Goal: Transaction & Acquisition: Purchase product/service

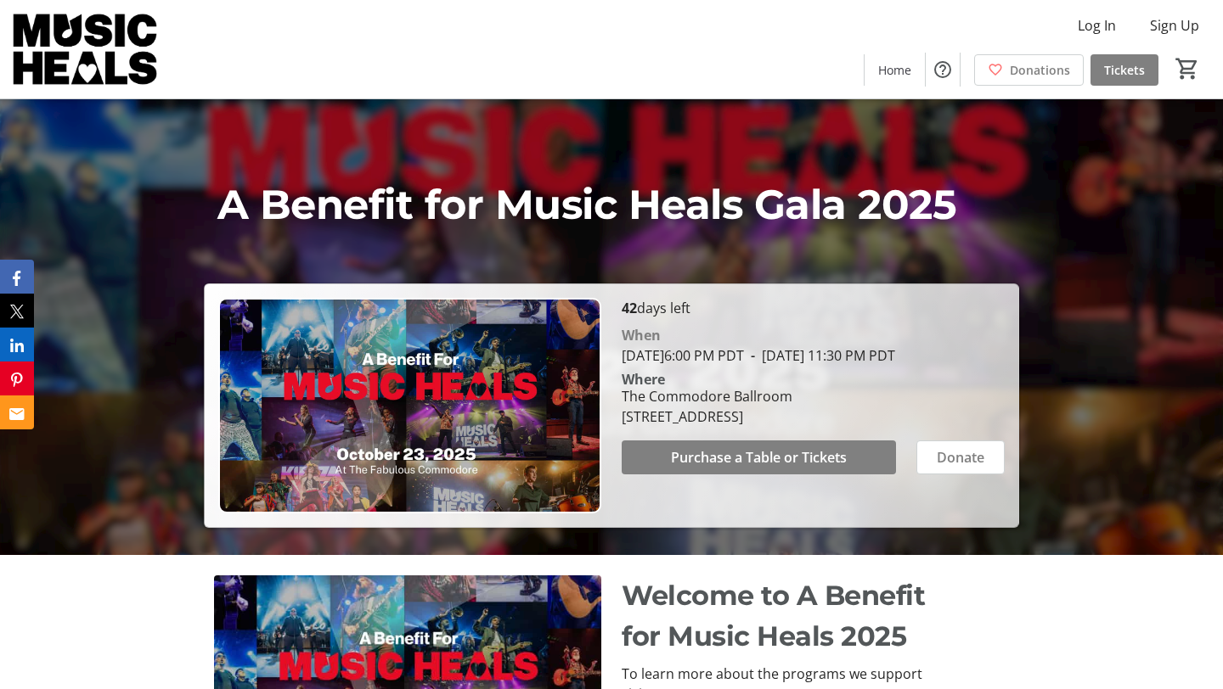
scroll to position [449, 0]
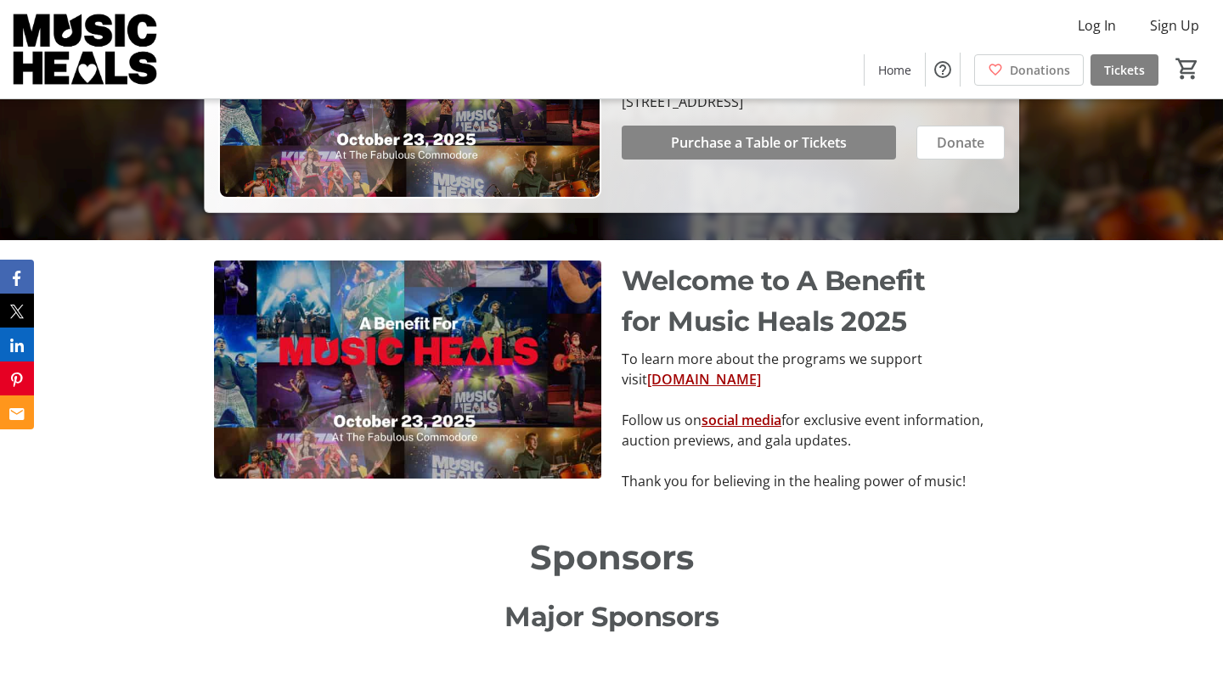
click at [790, 153] on span "Purchase a Table or Tickets" at bounding box center [759, 142] width 176 height 20
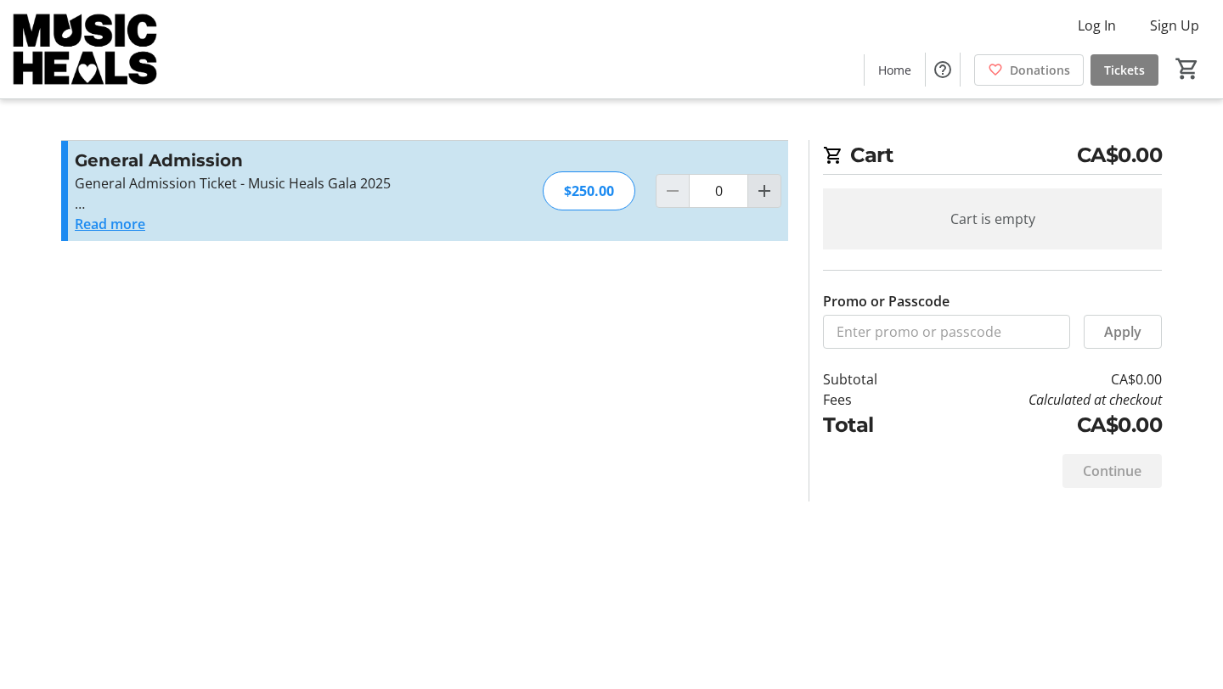
click at [754, 191] on mat-icon "Increment by one" at bounding box center [764, 191] width 20 height 20
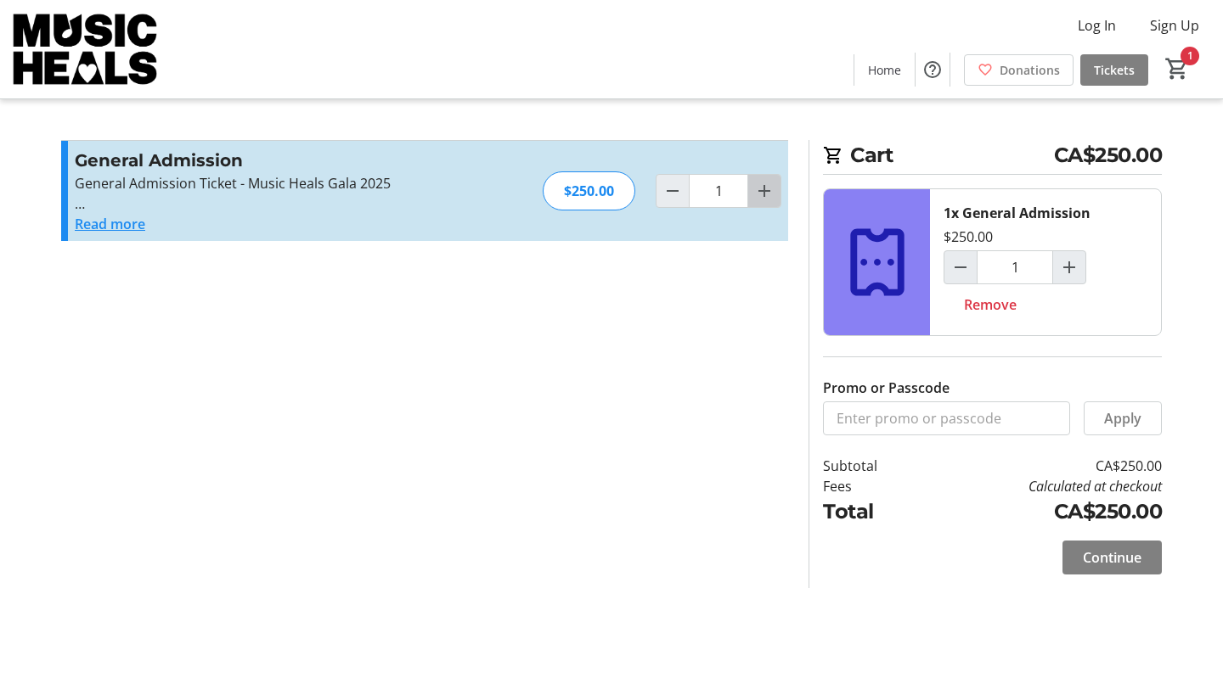
click at [754, 191] on mat-icon "Increment by one" at bounding box center [764, 191] width 20 height 20
type input "2"
